Goal: Task Accomplishment & Management: Use online tool/utility

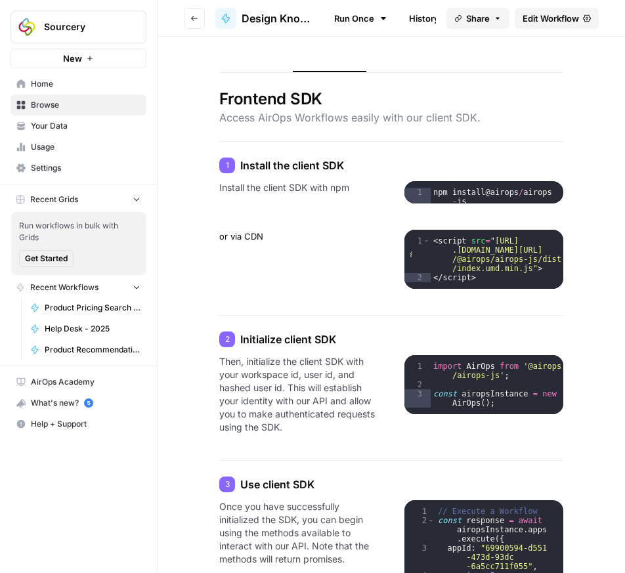
click at [265, 18] on span "Design Knowledge - 2025" at bounding box center [279, 19] width 74 height 16
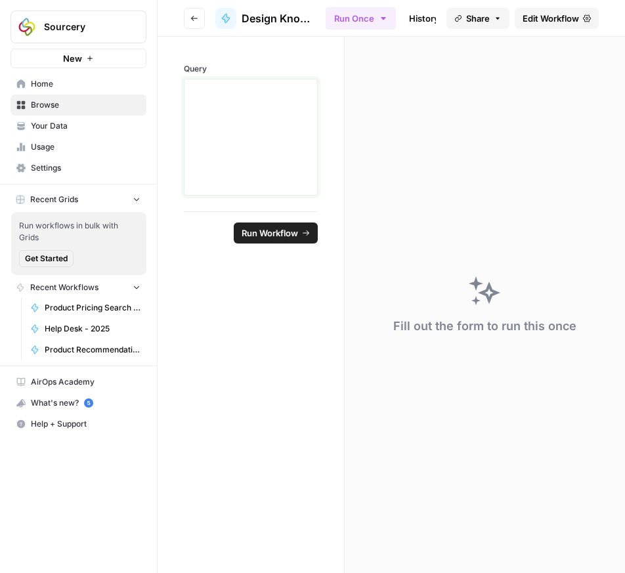
click at [263, 120] on div at bounding box center [250, 137] width 117 height 105
click at [43, 83] on span "Home" at bounding box center [86, 84] width 110 height 12
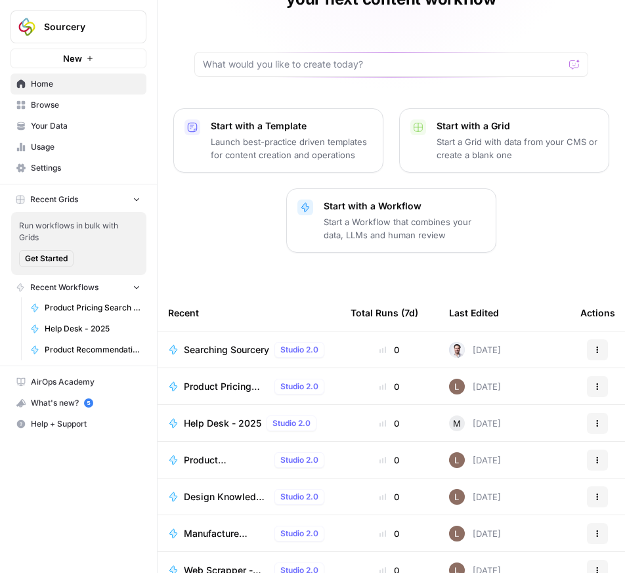
scroll to position [111, 0]
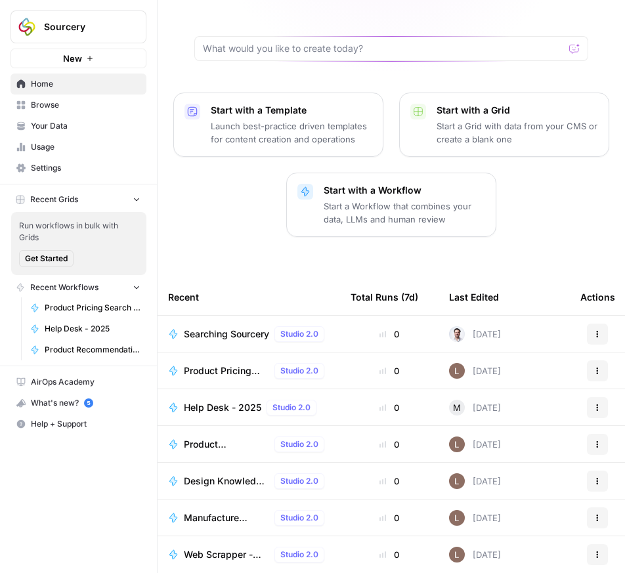
click at [206, 365] on span "Product Pricing Search - 2025" at bounding box center [226, 371] width 85 height 13
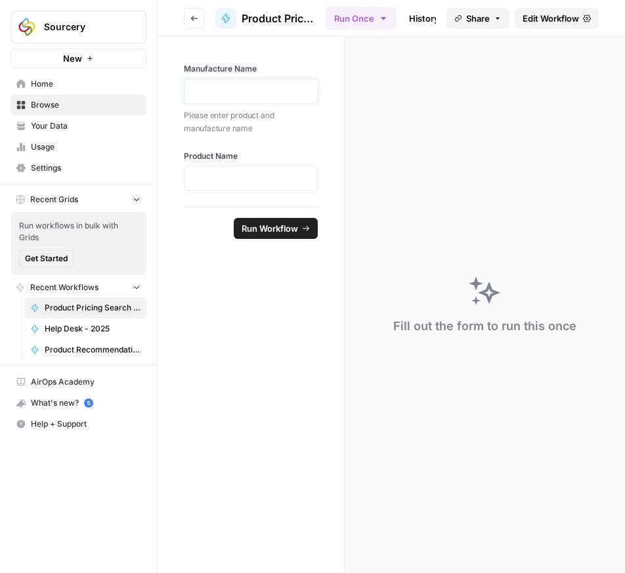
click at [246, 94] on p at bounding box center [250, 91] width 117 height 13
click at [251, 89] on p at bounding box center [250, 91] width 117 height 13
click at [231, 171] on div at bounding box center [251, 178] width 134 height 25
click at [219, 174] on p at bounding box center [250, 178] width 117 height 13
click at [265, 240] on span "Run Workflow" at bounding box center [270, 241] width 56 height 13
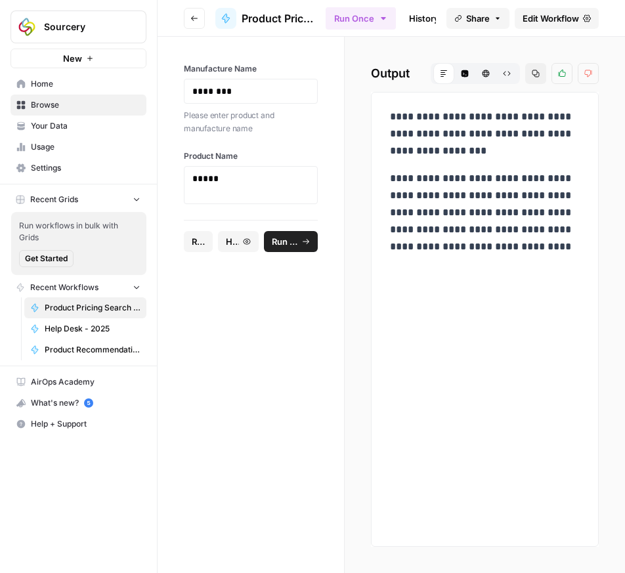
click at [545, 14] on span "Edit Workflow" at bounding box center [551, 18] width 56 height 13
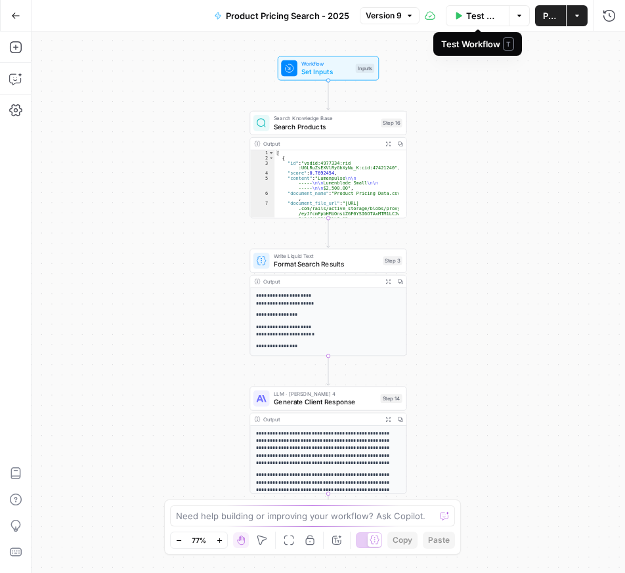
click at [476, 18] on span "Test Workflow" at bounding box center [483, 15] width 35 height 13
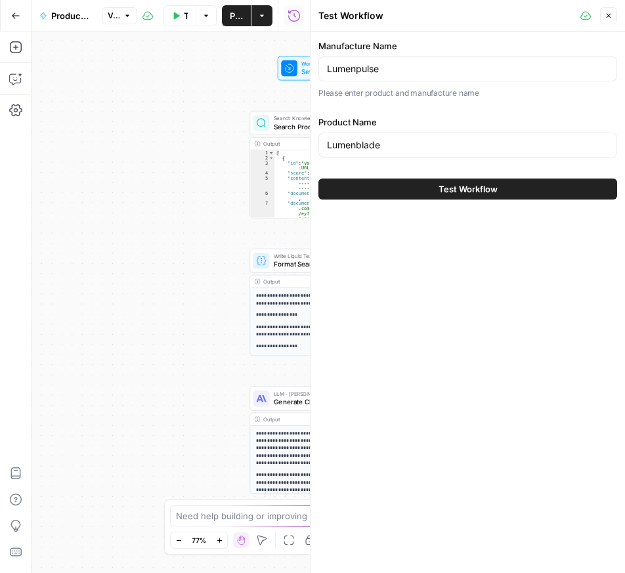
click at [474, 189] on span "Test Workflow" at bounding box center [468, 189] width 59 height 13
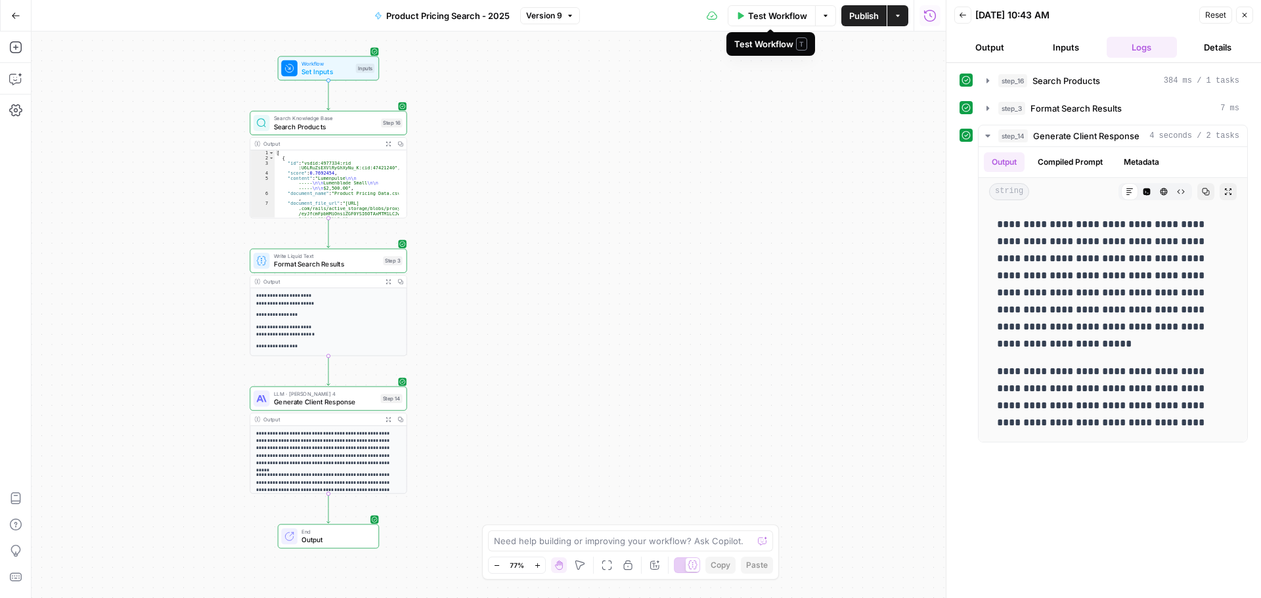
click at [625, 22] on span "Test Workflow" at bounding box center [777, 15] width 59 height 13
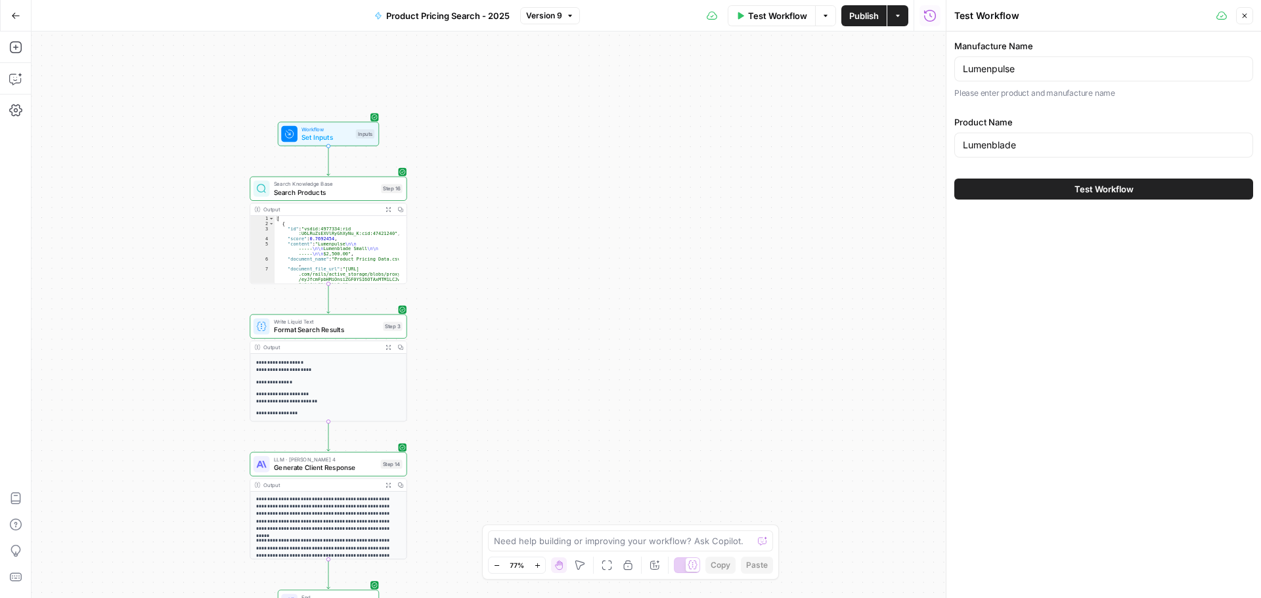
click at [625, 194] on button "Test Workflow" at bounding box center [1103, 189] width 299 height 21
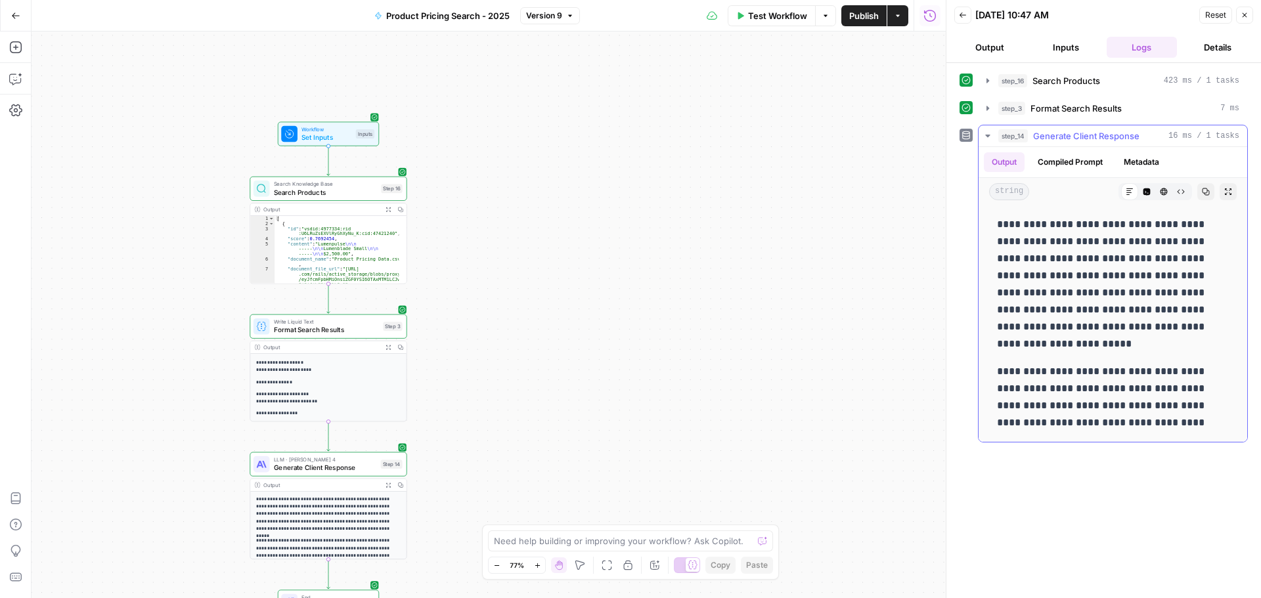
drag, startPoint x: 998, startPoint y: 219, endPoint x: 1222, endPoint y: 430, distance: 308.0
click at [625, 430] on div "**********" at bounding box center [1113, 324] width 248 height 226
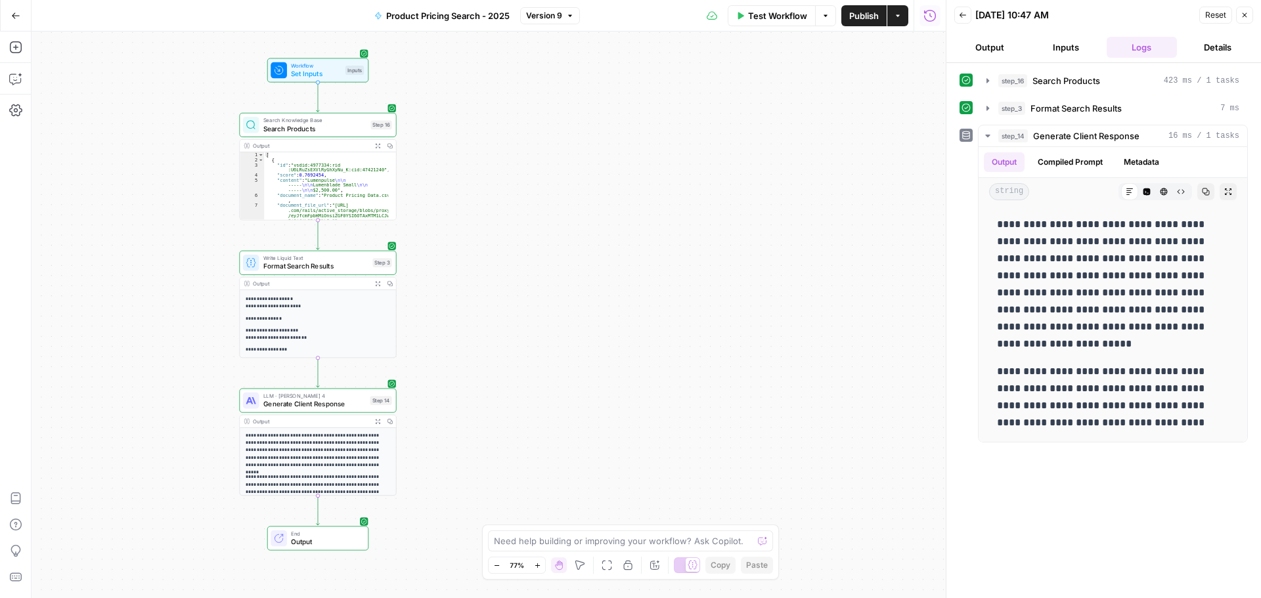
drag, startPoint x: 490, startPoint y: 322, endPoint x: 479, endPoint y: 258, distance: 64.6
click at [479, 258] on div "**********" at bounding box center [489, 315] width 914 height 567
click at [625, 349] on p "**********" at bounding box center [1113, 284] width 232 height 137
click at [625, 12] on span "Test Workflow" at bounding box center [777, 15] width 59 height 13
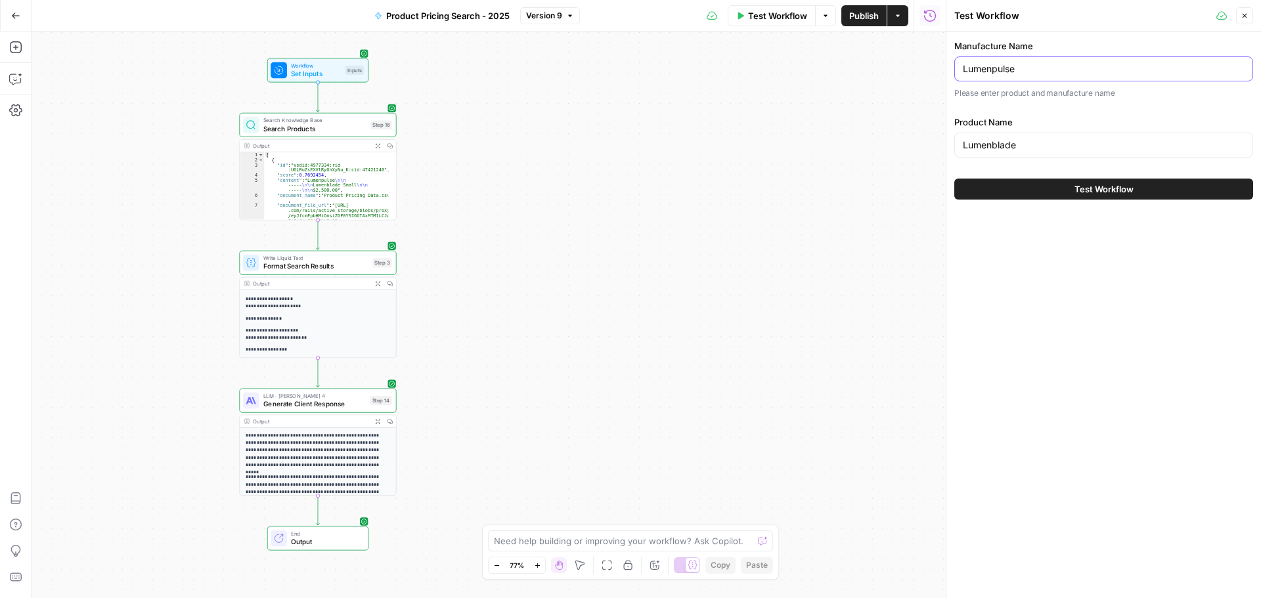
click at [625, 70] on input "Lumenpulse" at bounding box center [1104, 68] width 282 height 13
drag, startPoint x: 1048, startPoint y: 70, endPoint x: 929, endPoint y: 68, distance: 118.9
click at [625, 68] on body "Sourcery New Home Browse Your Data Usage Settings Recent Grids Run workflows in…" at bounding box center [630, 299] width 1261 height 598
drag, startPoint x: 1052, startPoint y: 70, endPoint x: 962, endPoint y: 71, distance: 89.3
click at [625, 71] on div "Lumenpulse" at bounding box center [1103, 68] width 299 height 25
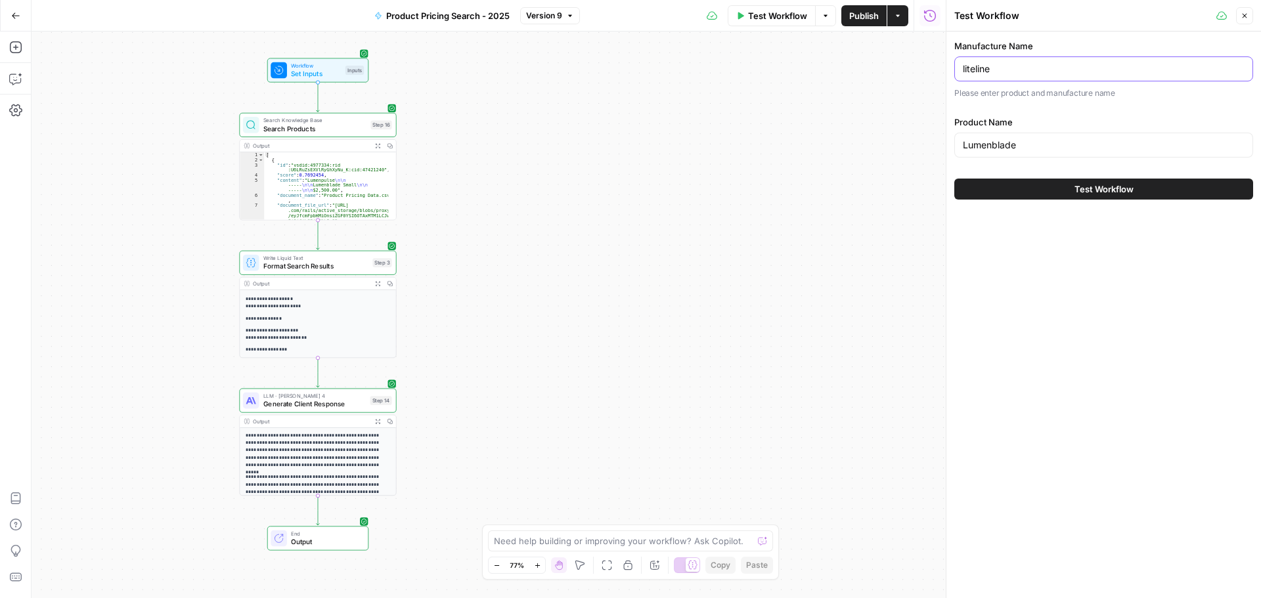
type input "liteline"
drag, startPoint x: 1045, startPoint y: 143, endPoint x: 958, endPoint y: 137, distance: 87.6
click at [625, 137] on div "Lumenblade" at bounding box center [1103, 145] width 299 height 25
type input "sigma"
click at [625, 179] on button "Test Workflow" at bounding box center [1103, 189] width 299 height 21
